Goal: Transaction & Acquisition: Purchase product/service

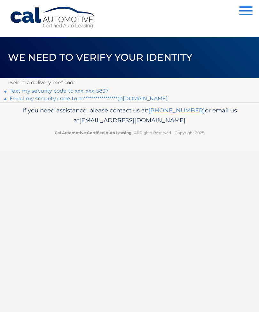
click at [94, 88] on link "Text my security code to xxx-xxx-5837" at bounding box center [59, 91] width 99 height 6
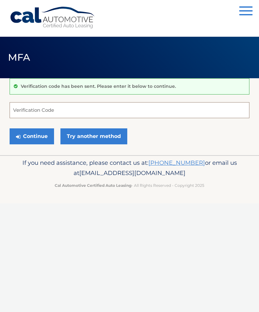
click at [33, 109] on input "Verification Code" at bounding box center [129, 110] width 239 height 16
type input "786240"
click at [31, 128] on button "Continue" at bounding box center [32, 136] width 44 height 16
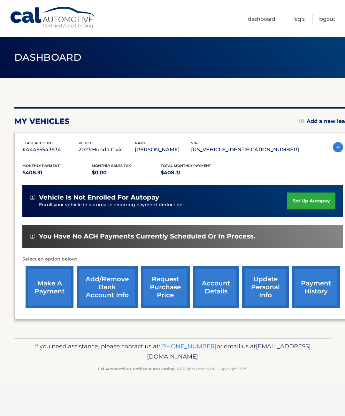
click at [48, 278] on link "make a payment" at bounding box center [50, 287] width 48 height 42
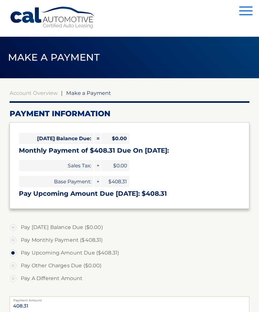
select select "MzJjYTVkMzctYjM5ZC00MGNiLTgxNzQtMzY5YTU1ZGZlMTE3"
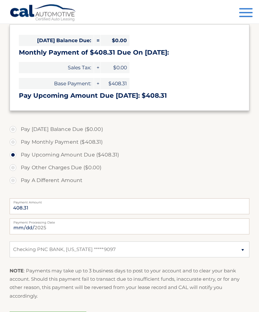
scroll to position [99, 0]
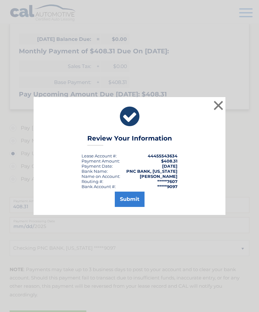
click at [128, 207] on button "Submit" at bounding box center [130, 199] width 30 height 15
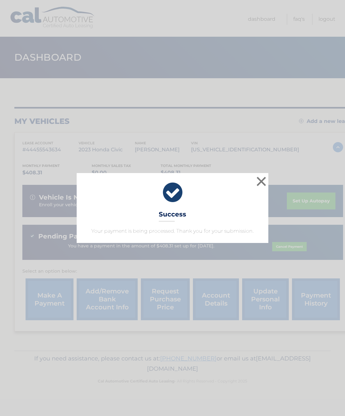
click at [259, 179] on button "×" at bounding box center [261, 181] width 13 height 13
